Goal: Information Seeking & Learning: Learn about a topic

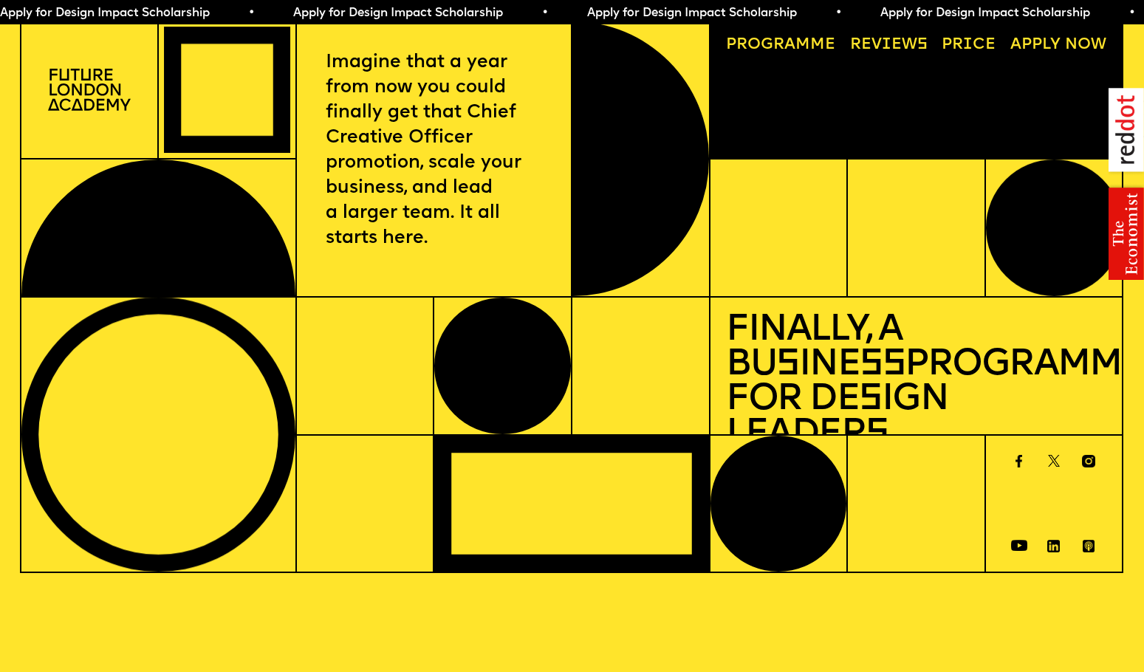
click at [89, 87] on img at bounding box center [89, 90] width 83 height 42
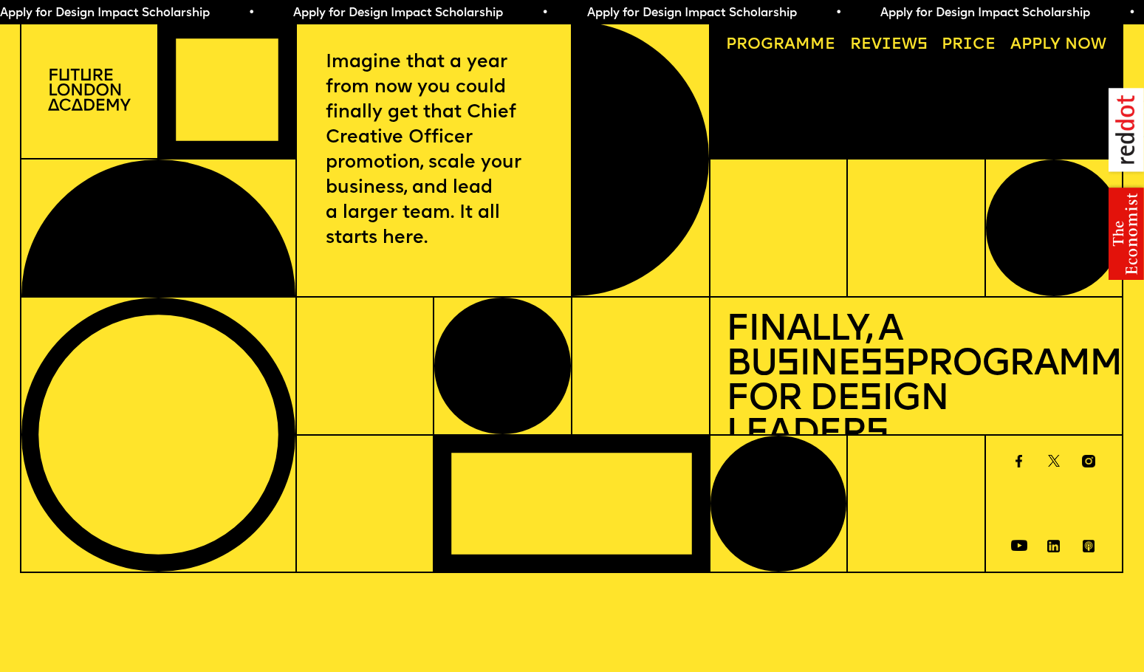
click at [98, 85] on img at bounding box center [89, 90] width 83 height 42
drag, startPoint x: 98, startPoint y: 84, endPoint x: 480, endPoint y: 190, distance: 396.0
click at [98, 85] on img at bounding box center [89, 90] width 83 height 42
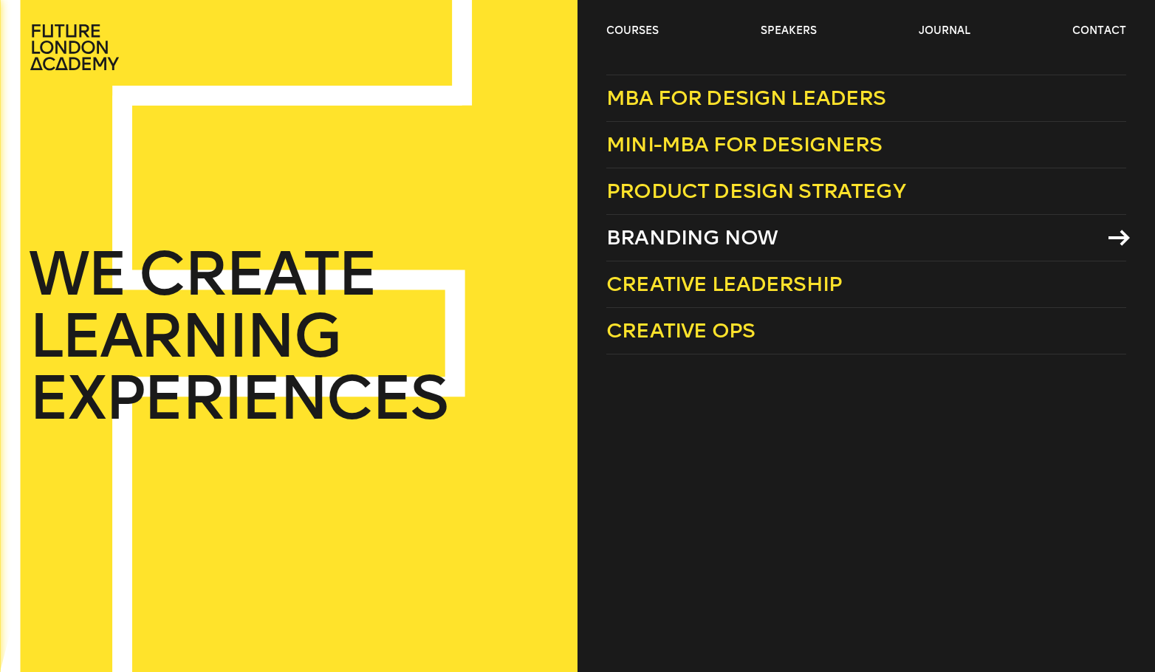
click at [655, 244] on span "Branding Now" at bounding box center [691, 237] width 171 height 24
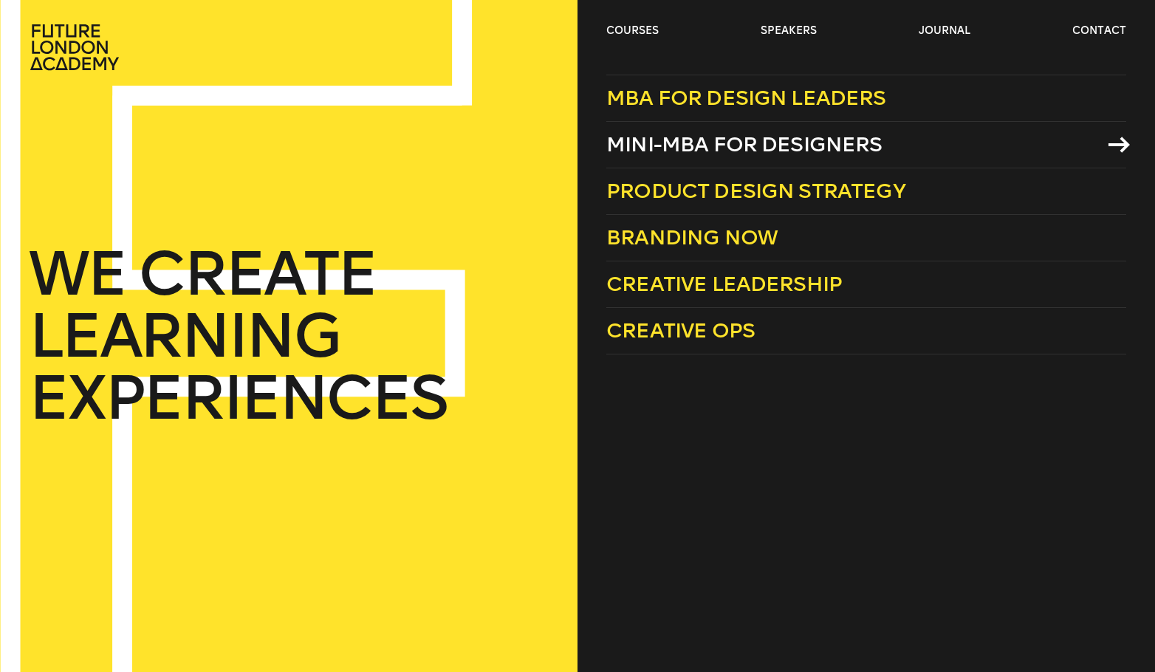
click at [640, 145] on span "Mini-MBA for Designers" at bounding box center [744, 144] width 276 height 24
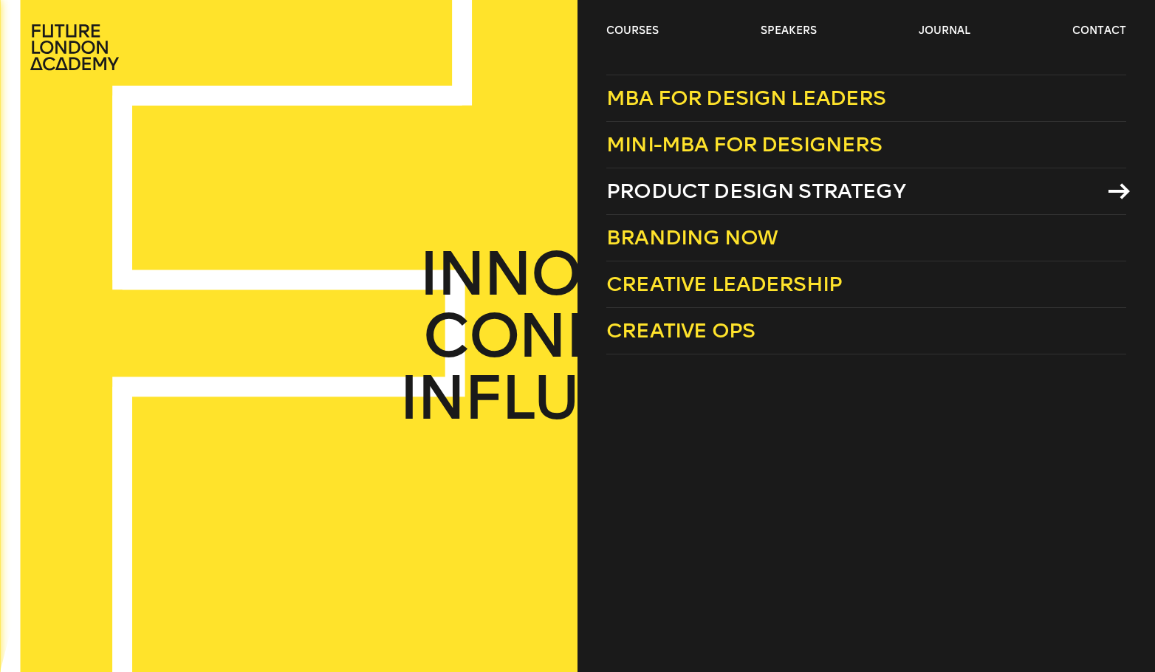
click at [650, 193] on span "Product Design Strategy" at bounding box center [755, 191] width 299 height 24
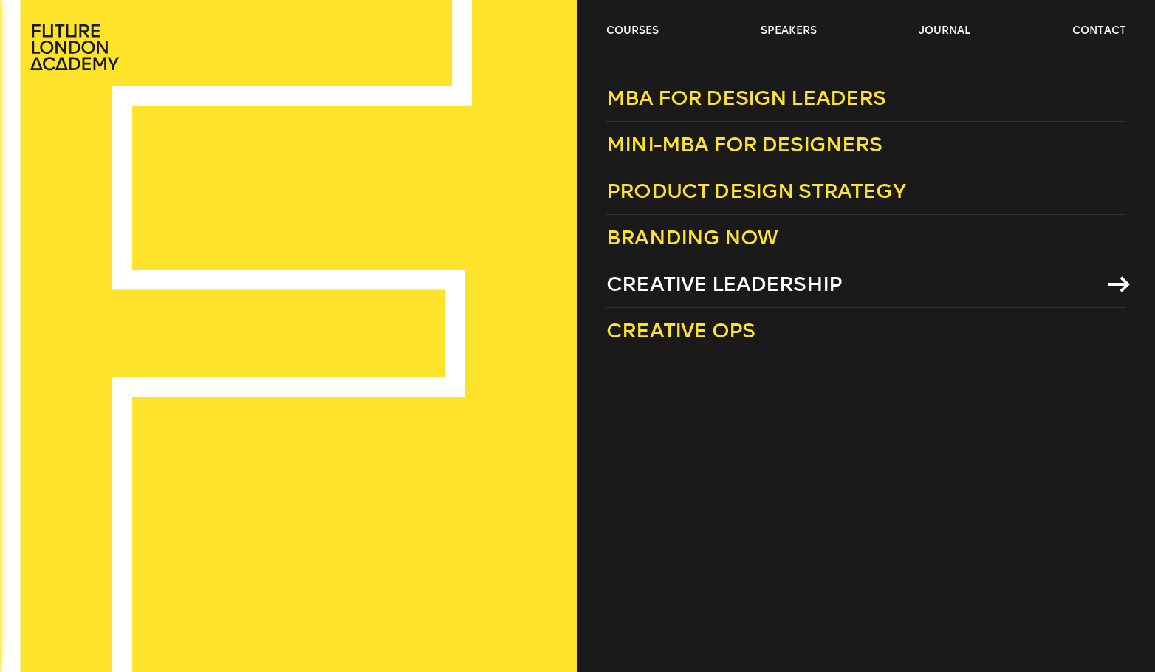
click at [689, 284] on span "Creative Leadership" at bounding box center [724, 284] width 236 height 24
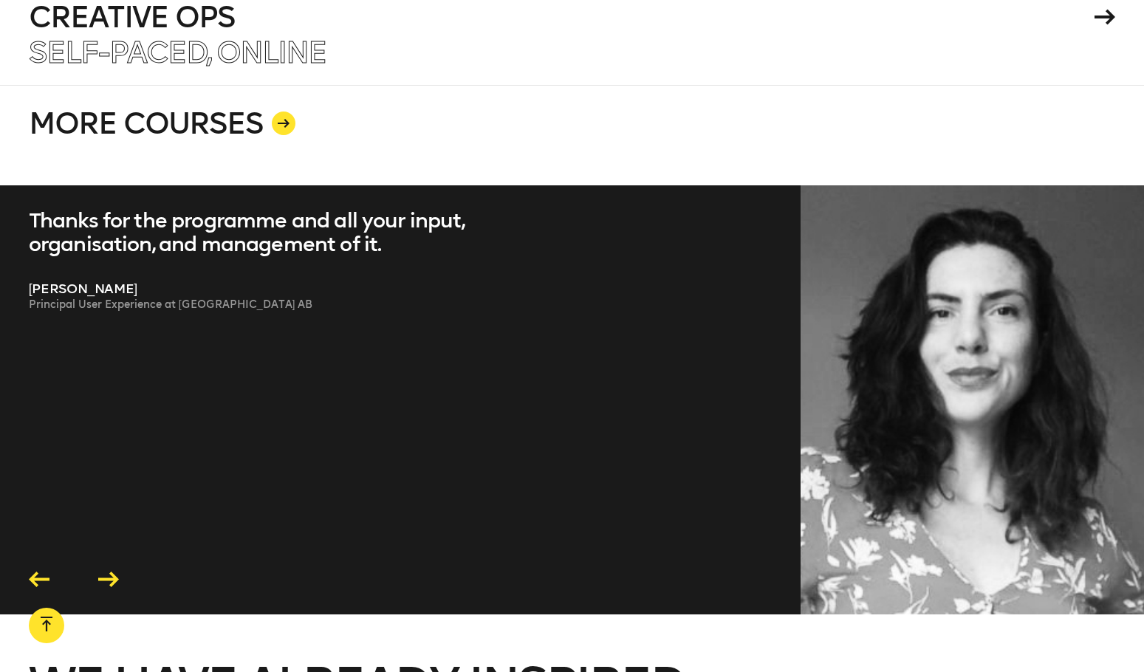
scroll to position [2888, 0]
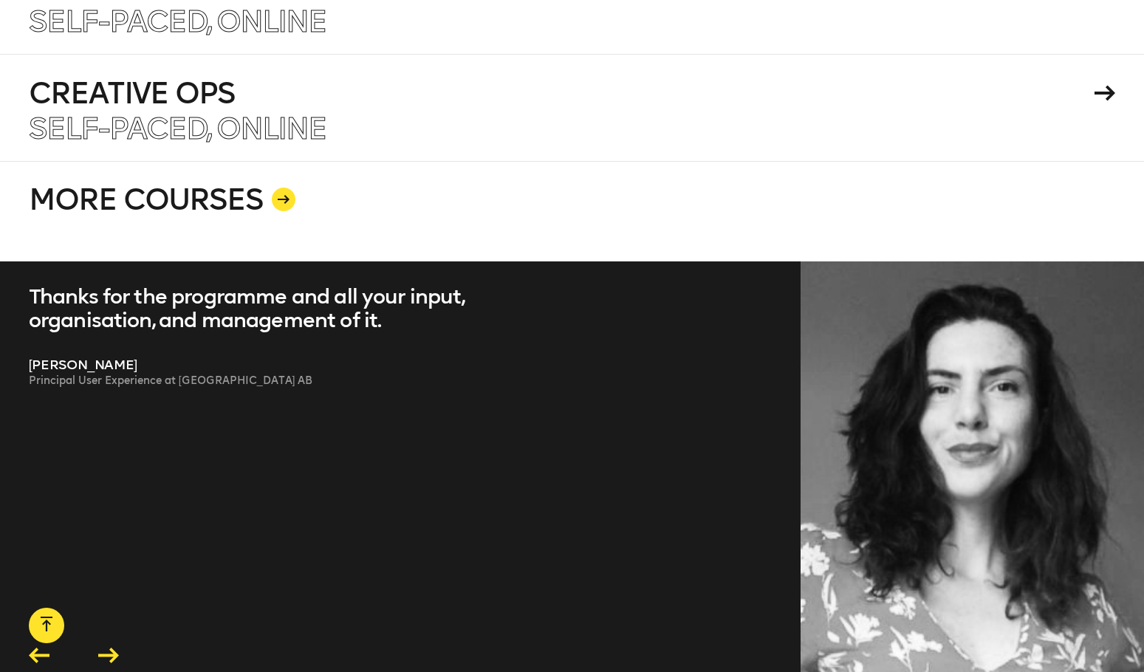
click at [286, 195] on icon at bounding box center [284, 199] width 12 height 9
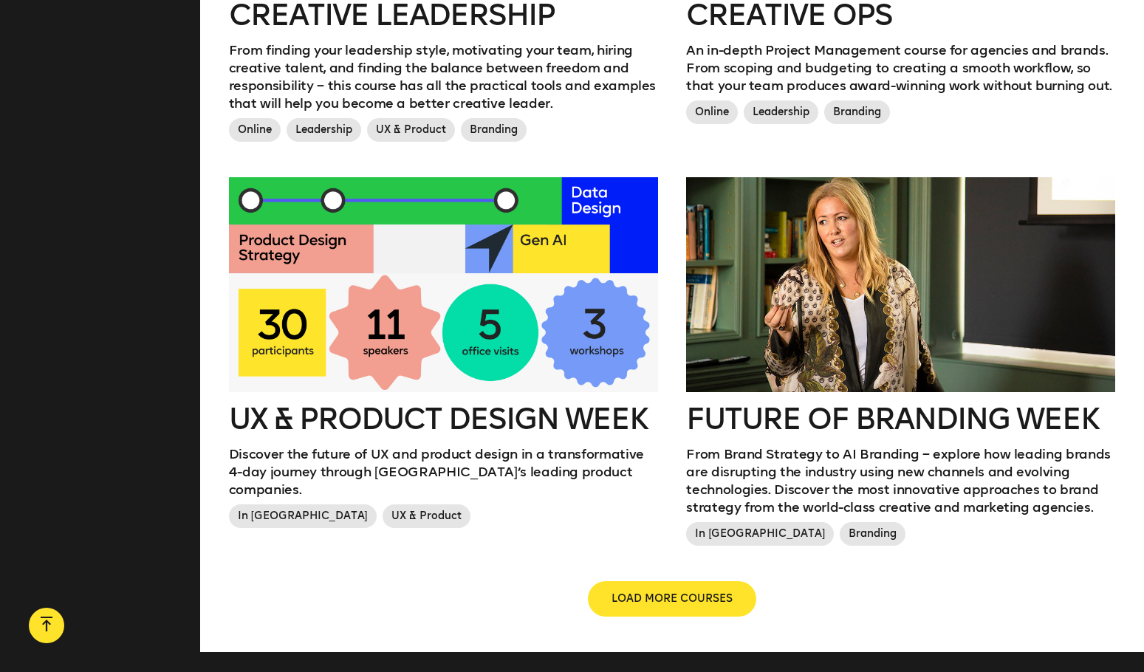
scroll to position [1530, 0]
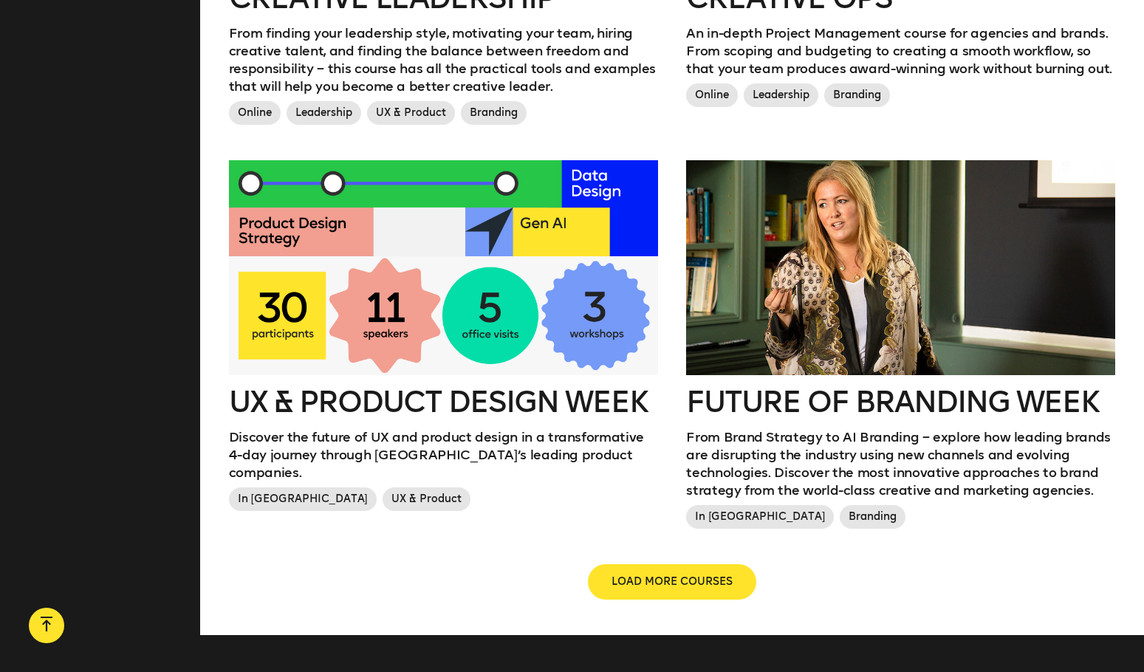
click at [895, 316] on div at bounding box center [900, 267] width 429 height 214
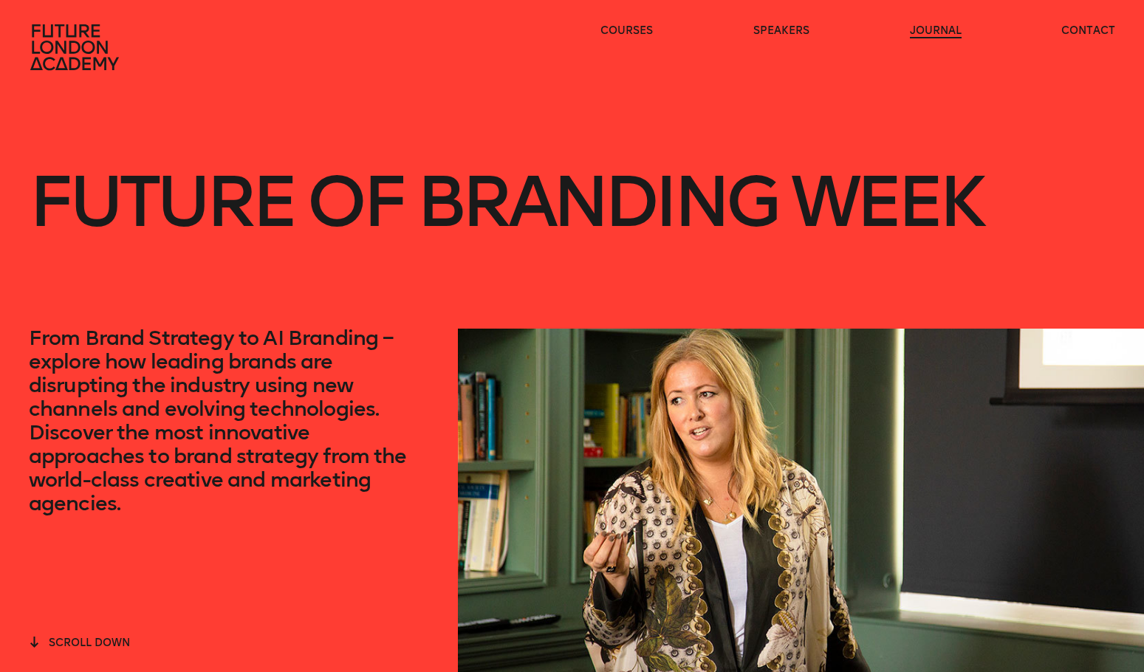
click at [931, 32] on link "journal" at bounding box center [936, 31] width 52 height 15
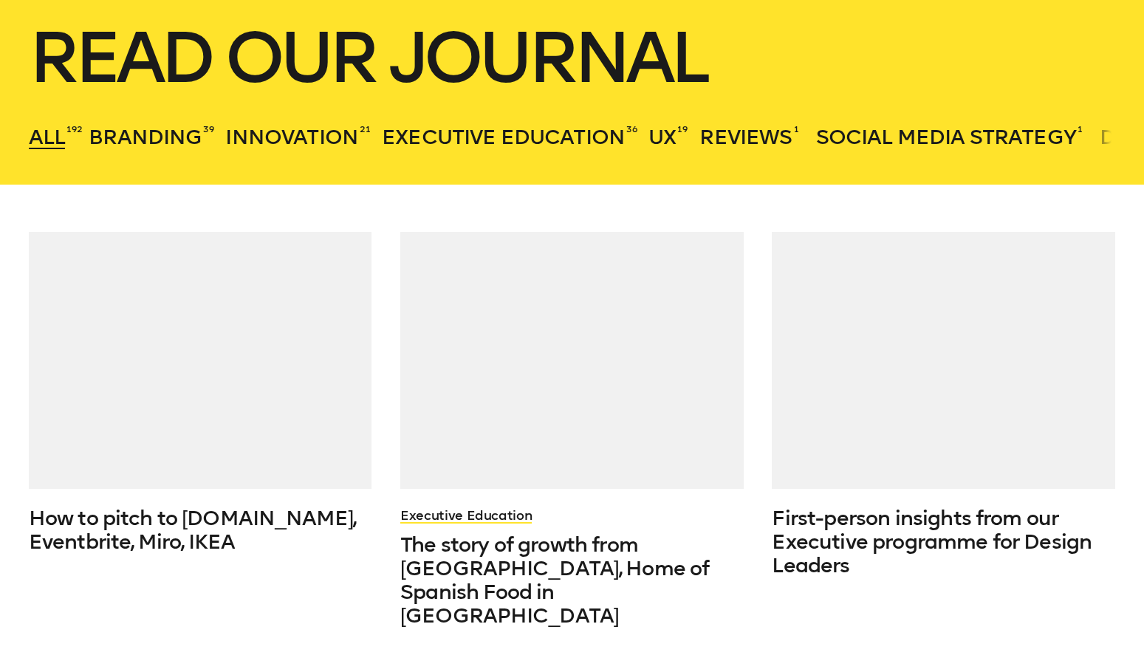
scroll to position [323, 0]
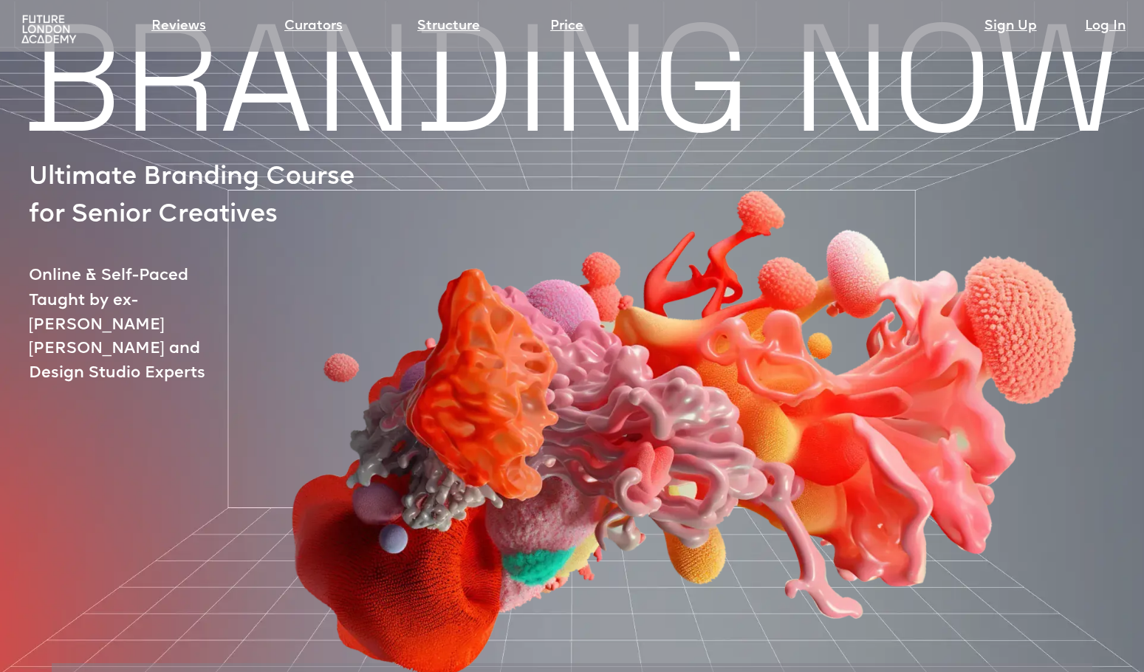
scroll to position [38, 0]
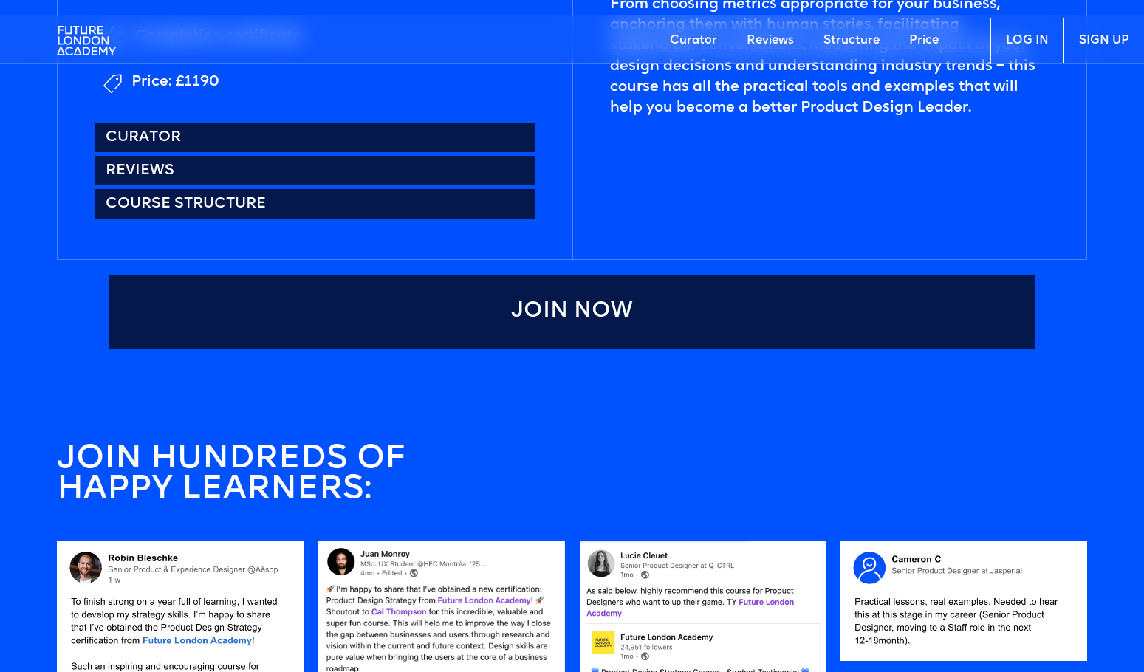
scroll to position [992, 0]
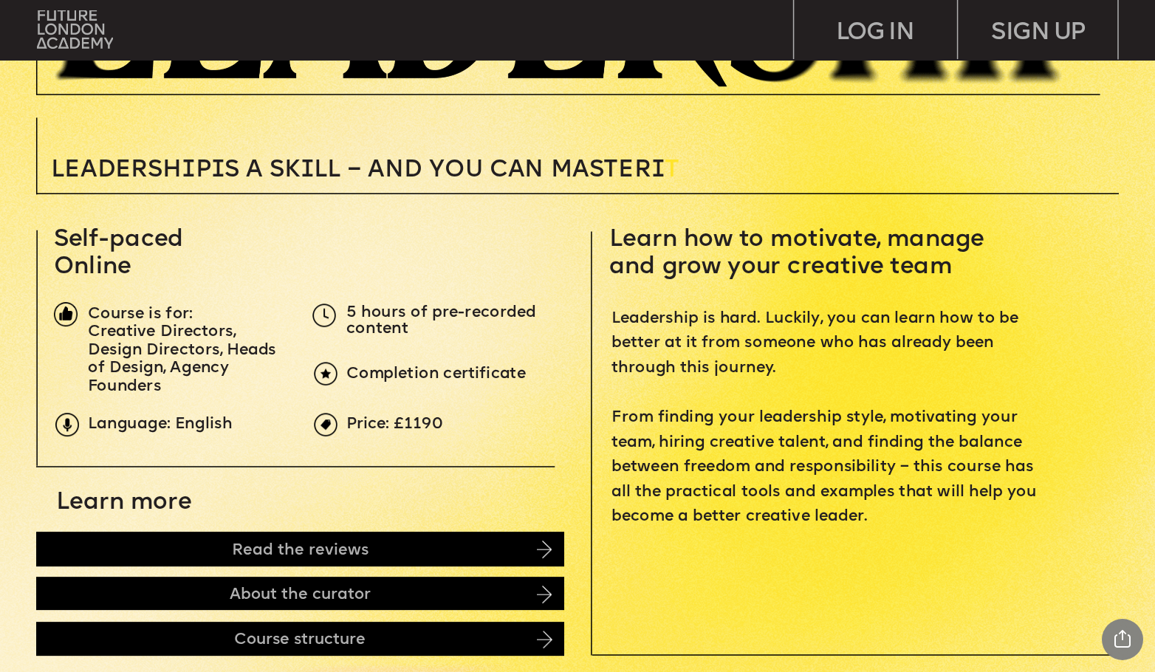
scroll to position [394, 0]
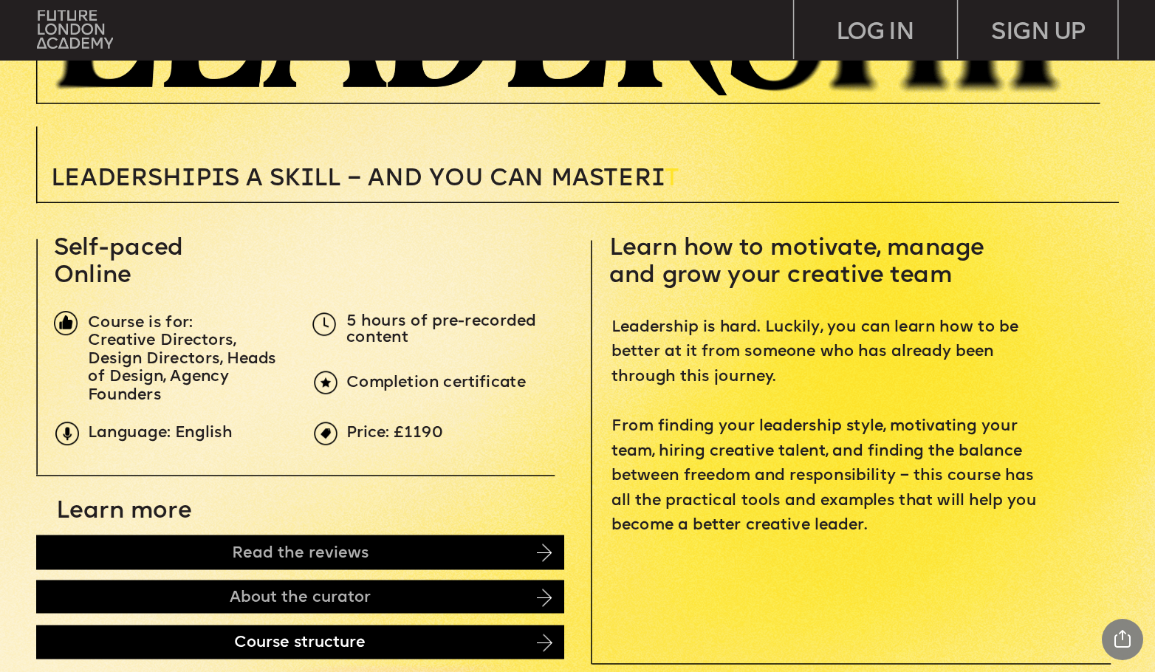
click at [196, 647] on div "Course structure" at bounding box center [300, 642] width 528 height 34
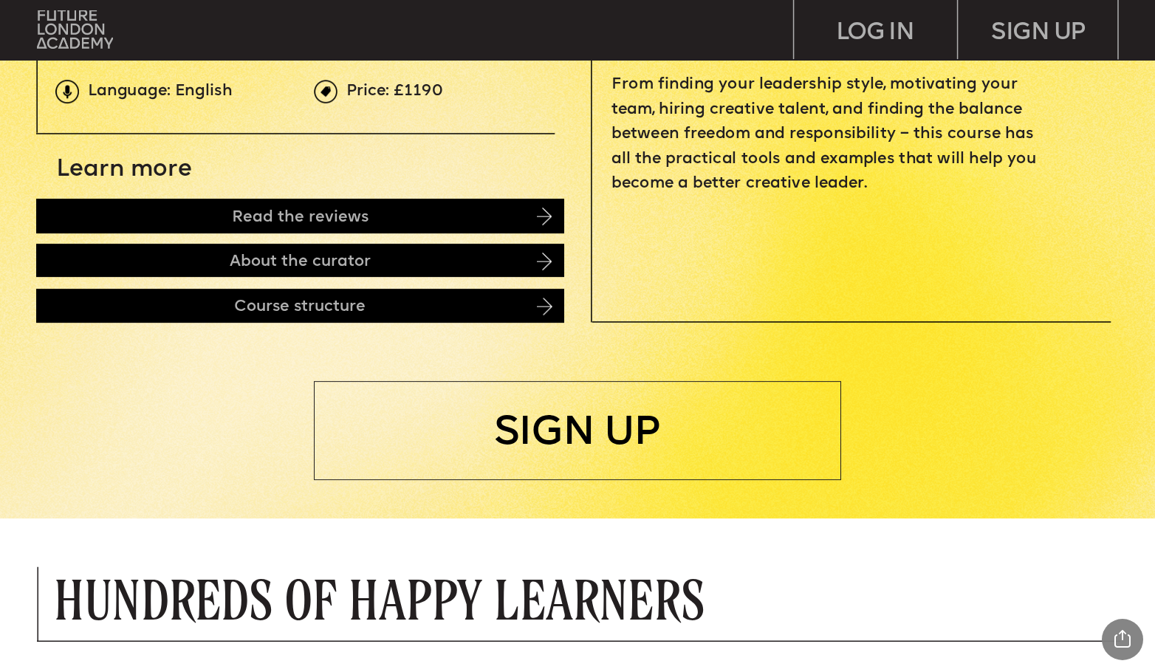
scroll to position [0, 0]
